Goal: Find contact information: Find contact information

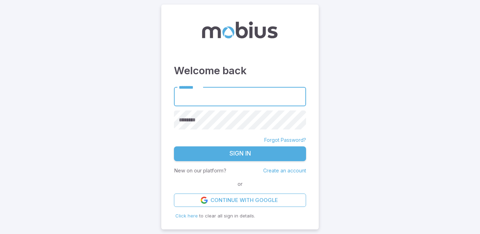
click at [225, 194] on link "Continue with Google" at bounding box center [240, 199] width 132 height 13
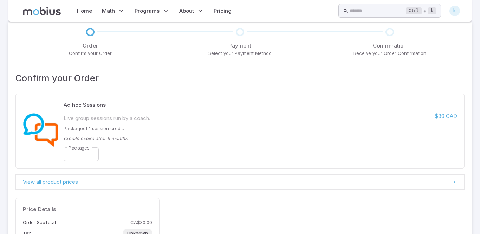
scroll to position [94, 0]
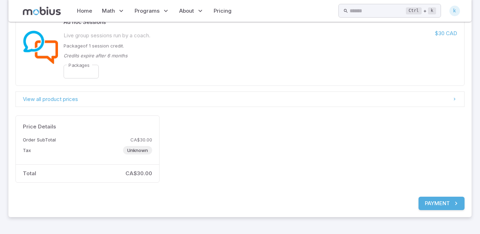
click at [436, 202] on button "Payment" at bounding box center [442, 203] width 46 height 13
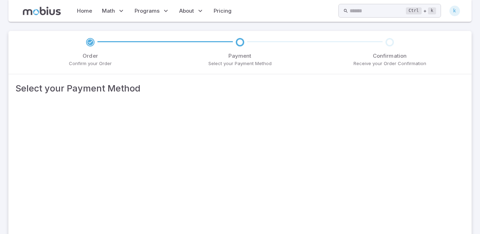
scroll to position [0, 0]
click at [218, 8] on link "Pricing" at bounding box center [223, 11] width 22 height 16
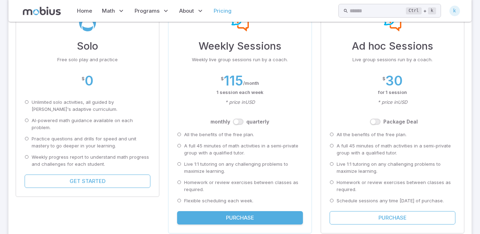
scroll to position [112, 0]
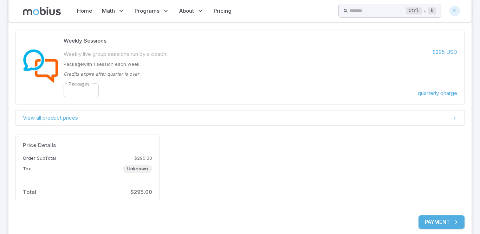
scroll to position [84, 0]
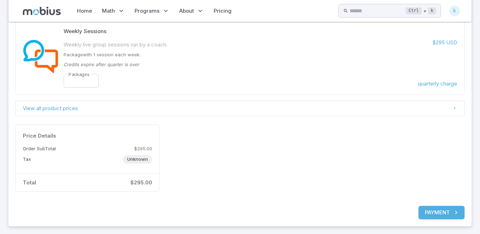
click at [446, 112] on link "View all product prices" at bounding box center [239, 108] width 449 height 15
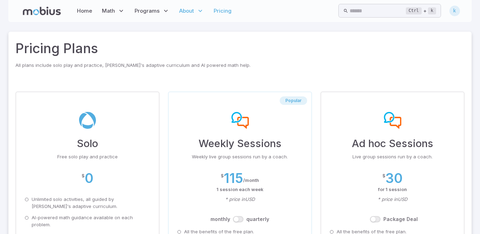
click at [189, 7] on span "About" at bounding box center [186, 11] width 15 height 8
click at [180, 71] on div "Pricing Plans All plans include solo play and practice, Mobius's adaptive curri…" at bounding box center [239, 185] width 463 height 306
click at [190, 8] on span "About" at bounding box center [186, 11] width 15 height 8
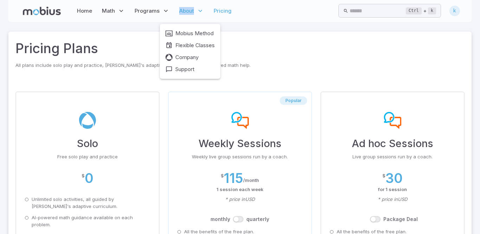
click at [190, 8] on span "About" at bounding box center [186, 11] width 15 height 8
click at [194, 69] on span "Support" at bounding box center [184, 69] width 19 height 8
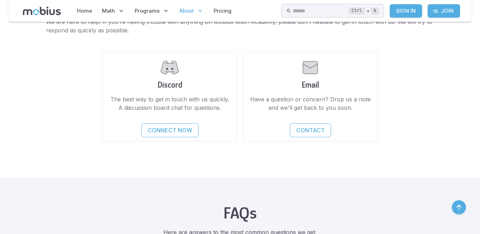
scroll to position [206, 0]
click at [296, 126] on p "Contact" at bounding box center [310, 130] width 28 height 8
